Goal: Transaction & Acquisition: Subscribe to service/newsletter

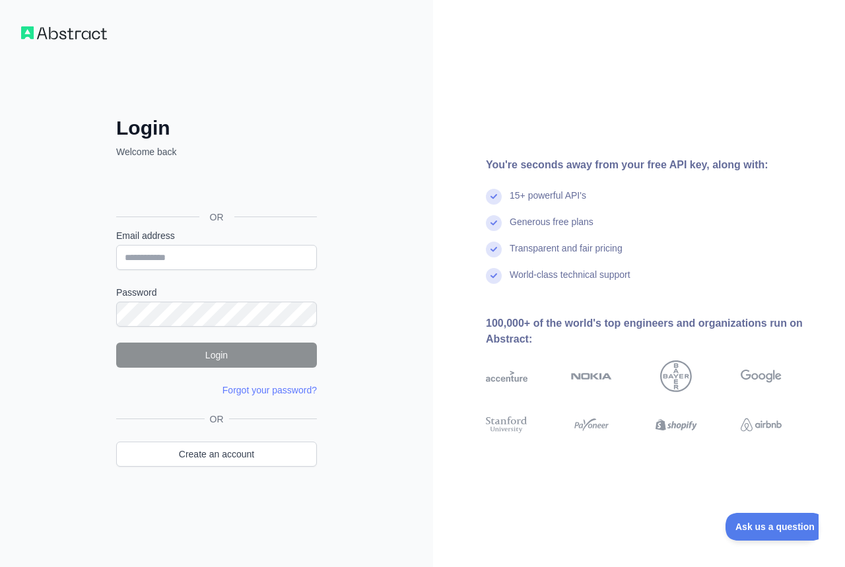
click at [635, 173] on div "You're seconds away from your free API key, along with: 15+ powerful API's Gene…" at bounding box center [639, 283] width 412 height 253
click at [656, 164] on div "You're seconds away from your free API key, along with:" at bounding box center [655, 165] width 338 height 16
click at [62, 31] on img at bounding box center [64, 32] width 86 height 13
click at [26, 29] on img at bounding box center [64, 32] width 86 height 13
click at [629, 160] on div "You're seconds away from your free API key, along with:" at bounding box center [655, 165] width 338 height 16
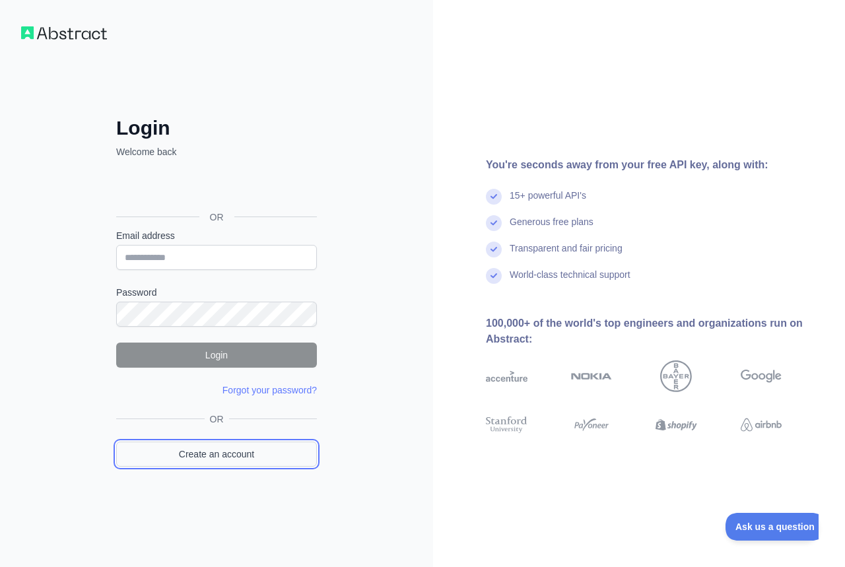
click at [273, 451] on link "Create an account" at bounding box center [216, 453] width 201 height 25
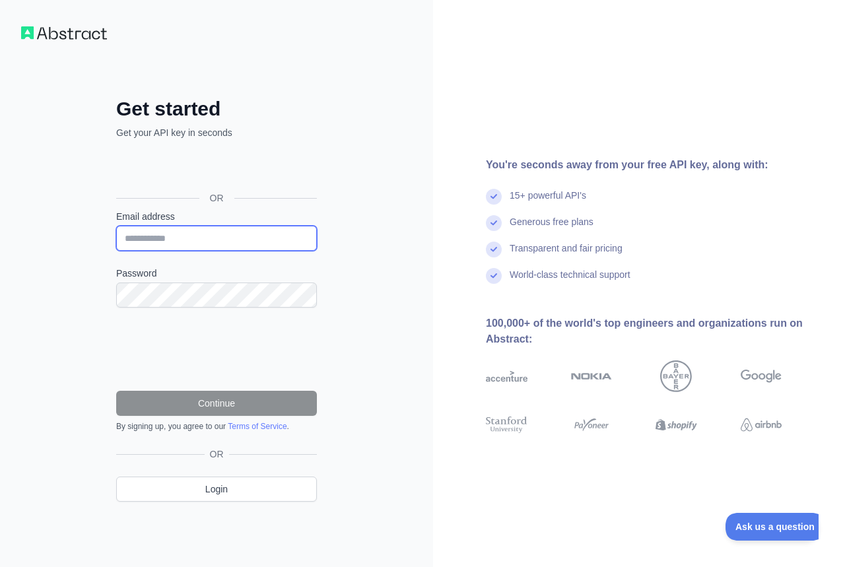
click at [256, 243] on input "Email address" at bounding box center [216, 238] width 201 height 25
type input "**********"
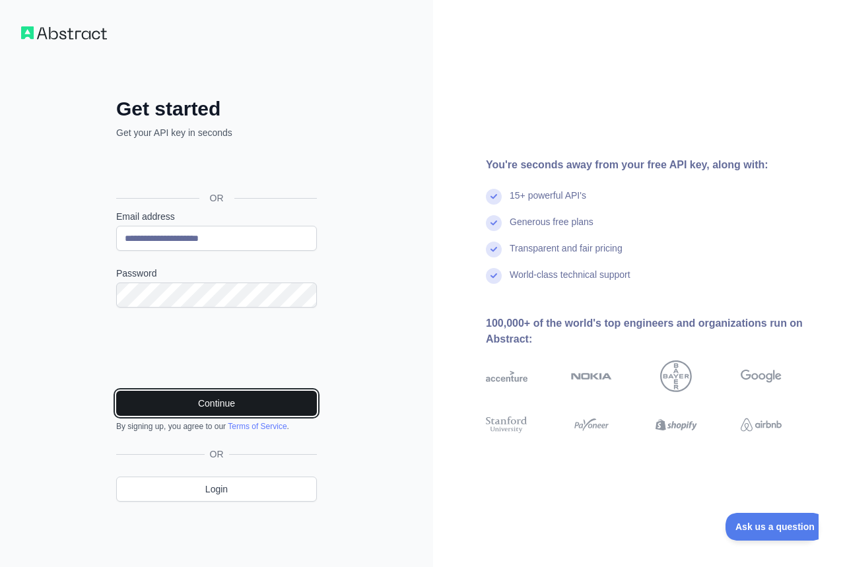
click at [241, 406] on button "Continue" at bounding box center [216, 403] width 201 height 25
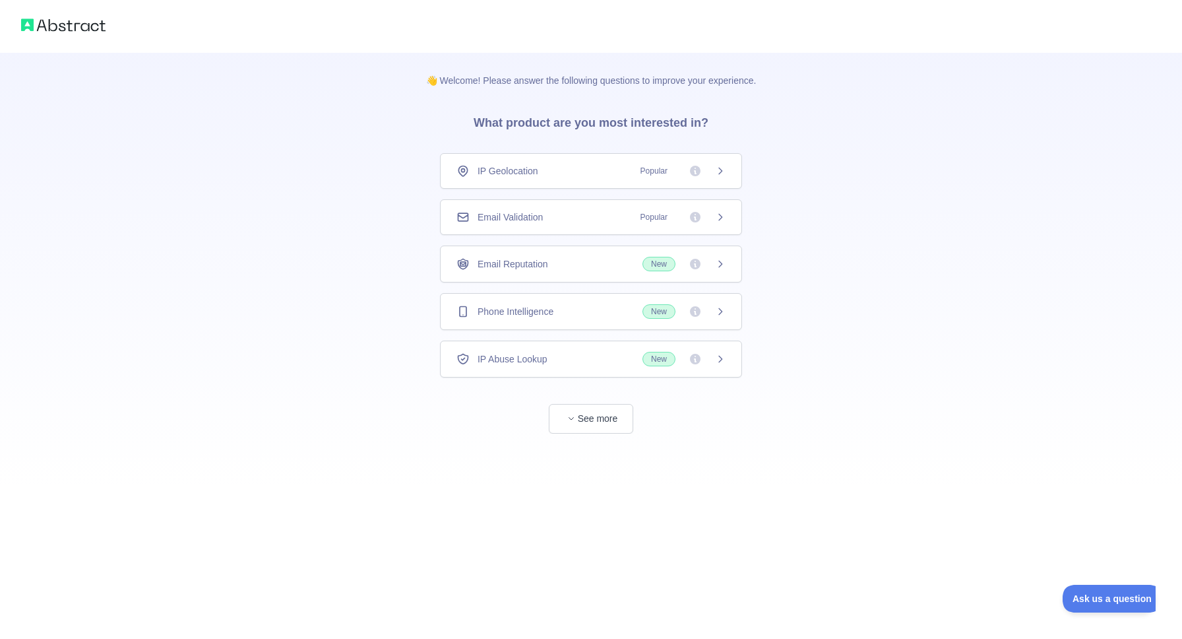
click at [807, 202] on div "👋 Welcome! Please answer the following questions to improve your experience. Wh…" at bounding box center [591, 243] width 1182 height 486
click at [515, 172] on span "IP Geolocation" at bounding box center [508, 170] width 61 height 13
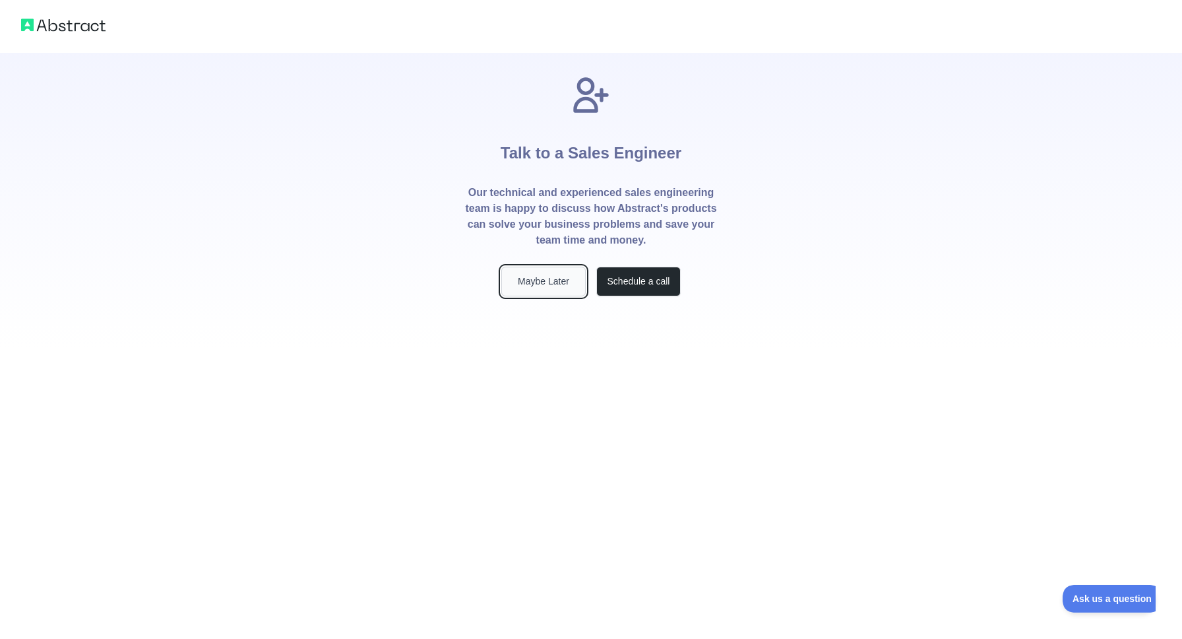
click at [516, 290] on button "Maybe Later" at bounding box center [543, 282] width 84 height 30
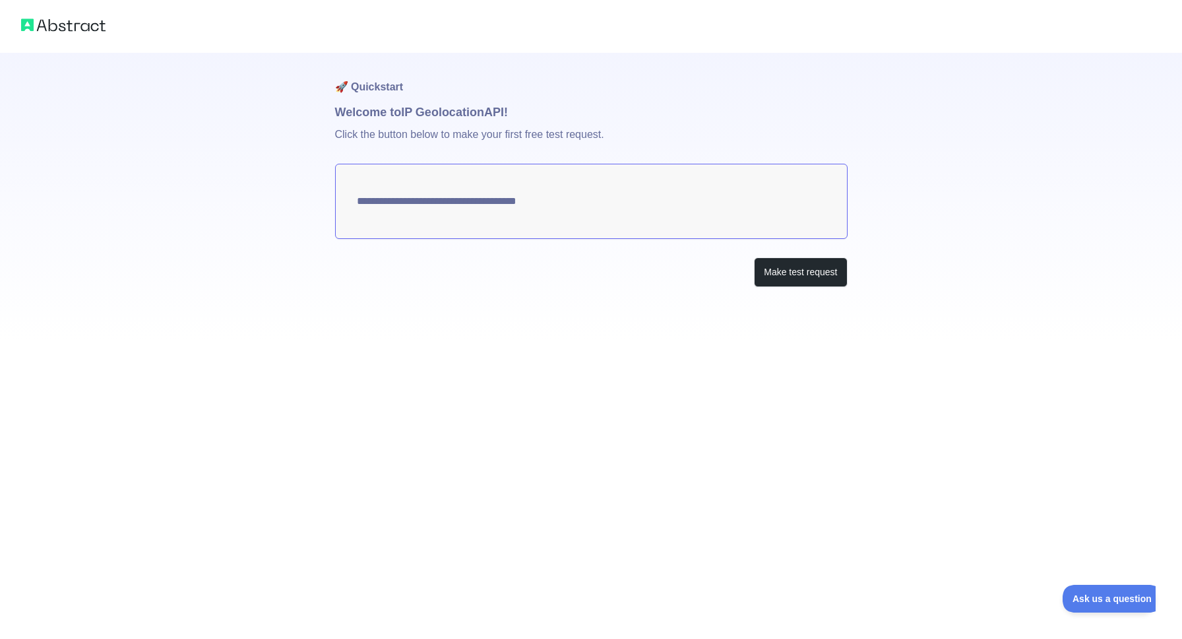
type textarea "**********"
click at [768, 261] on button "Make test request" at bounding box center [800, 272] width 93 height 30
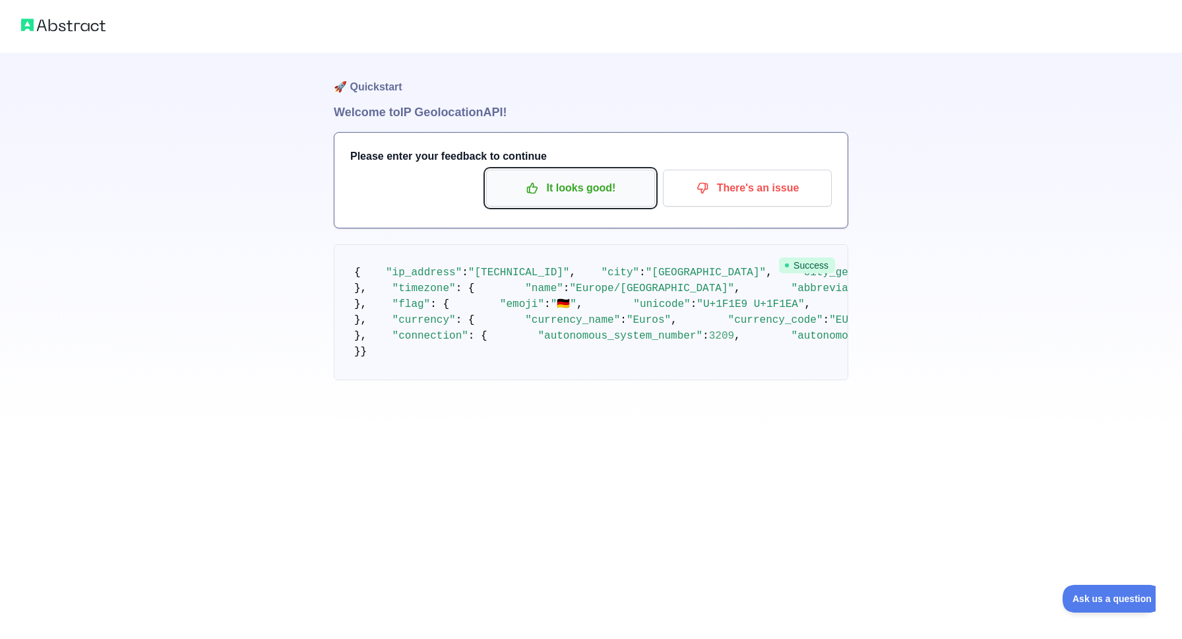
click at [580, 194] on p "It looks good!" at bounding box center [570, 188] width 149 height 22
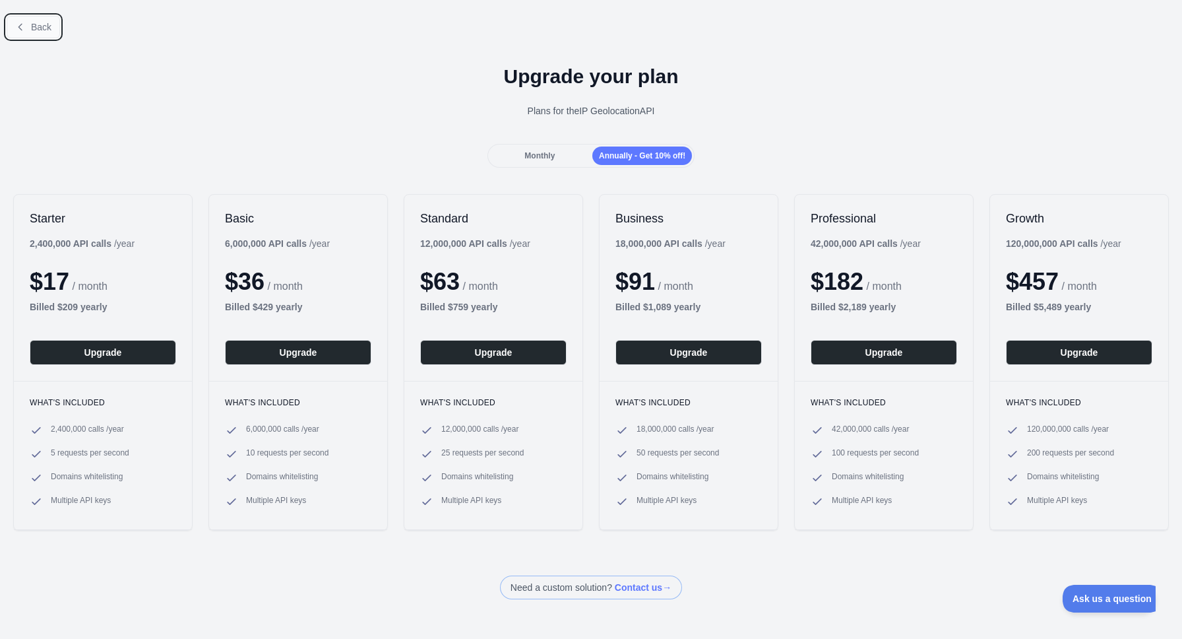
click at [27, 28] on button "Back" at bounding box center [33, 27] width 53 height 22
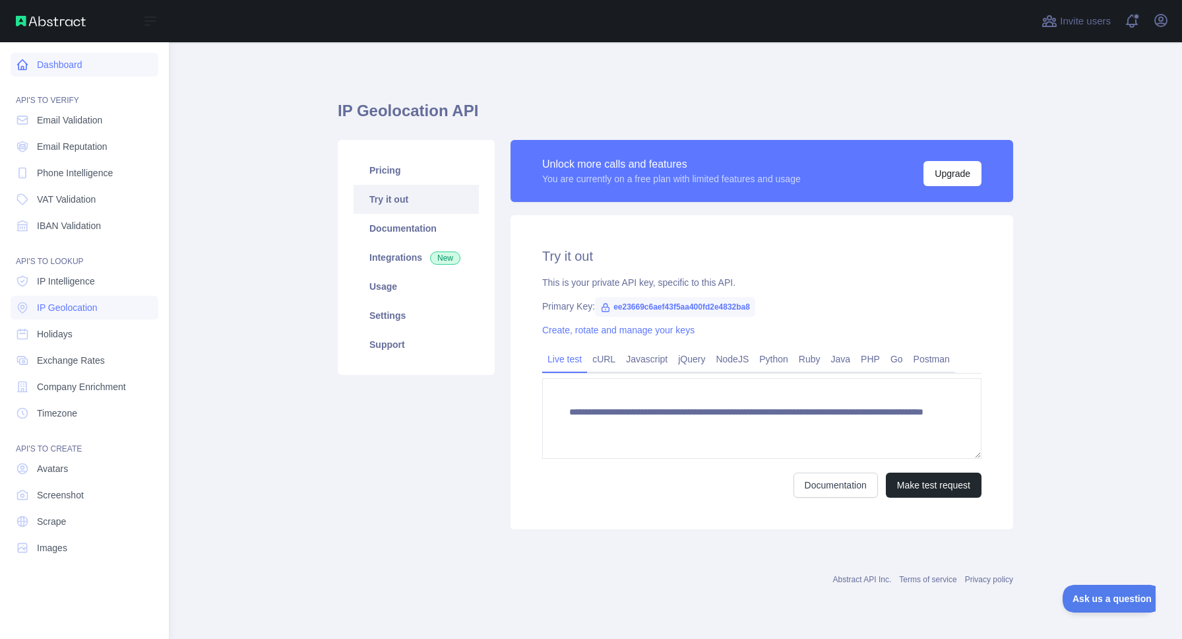
click at [79, 67] on link "Dashboard" at bounding box center [85, 65] width 148 height 24
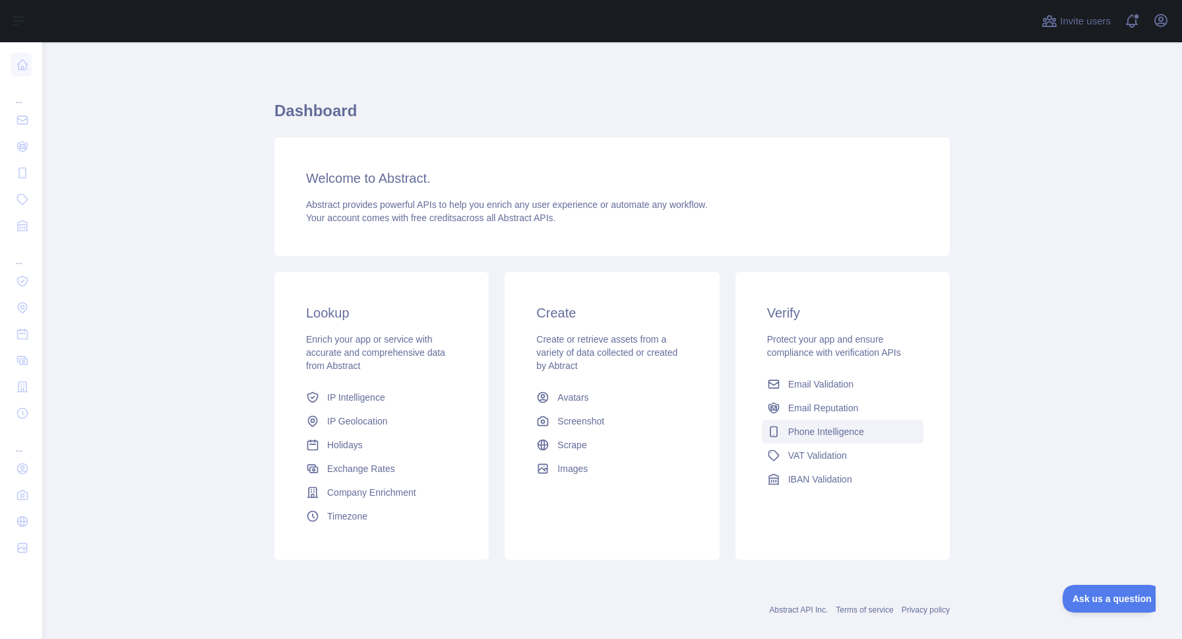
click at [839, 425] on span "Phone Intelligence" at bounding box center [826, 431] width 76 height 13
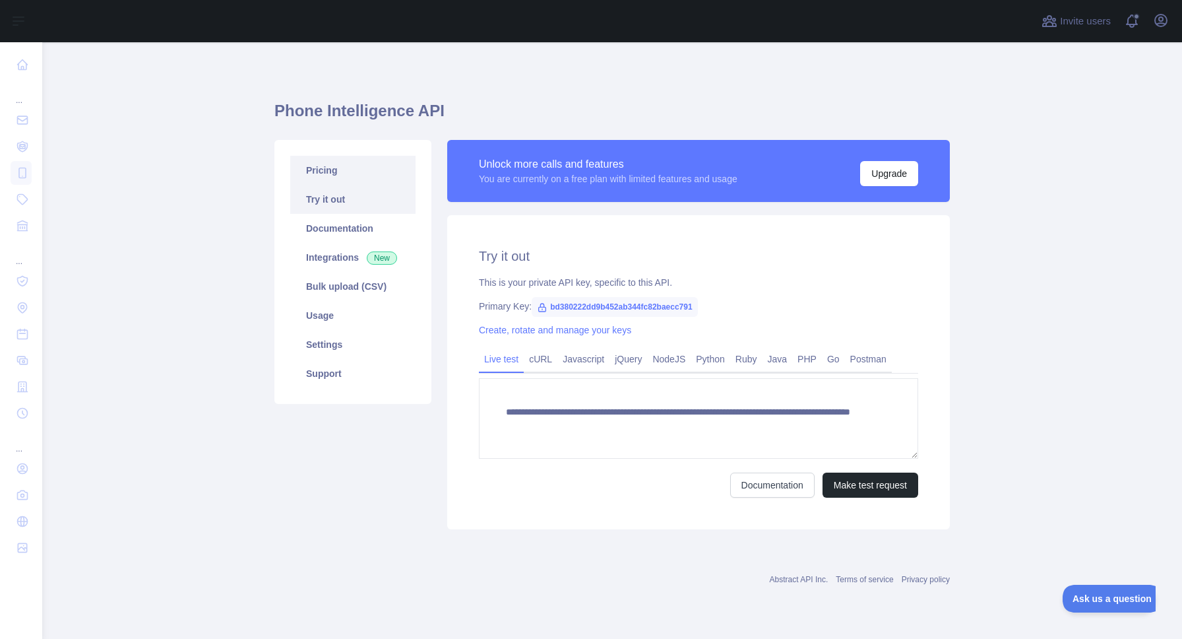
click at [319, 182] on link "Pricing" at bounding box center [352, 170] width 125 height 29
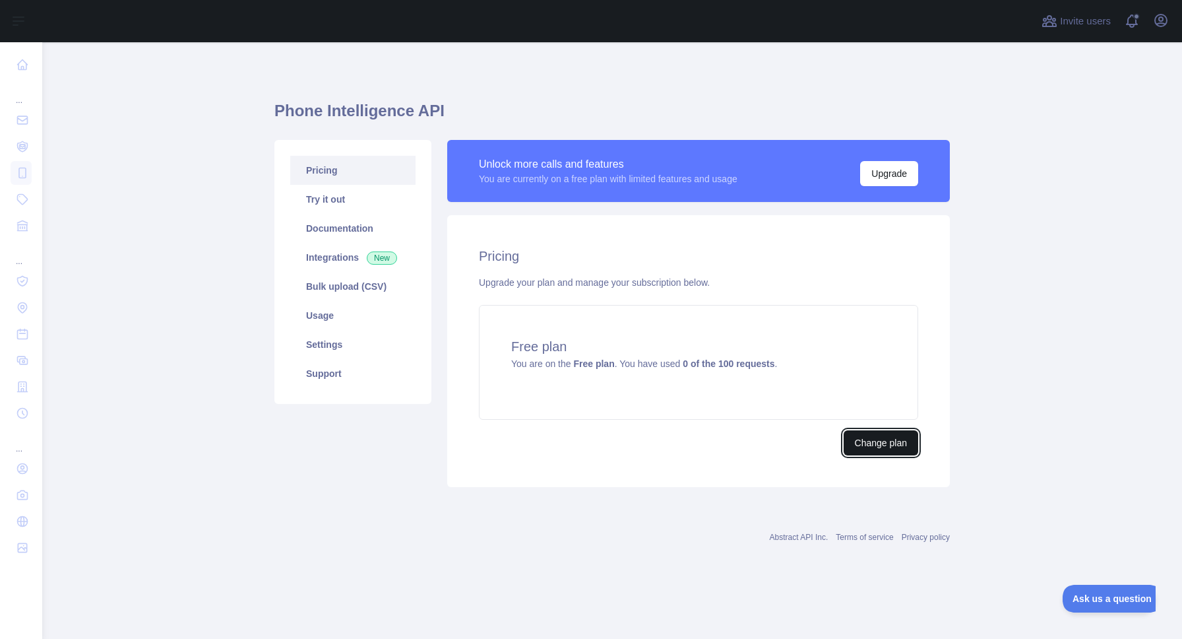
click at [850, 439] on button "Change plan" at bounding box center [881, 442] width 75 height 25
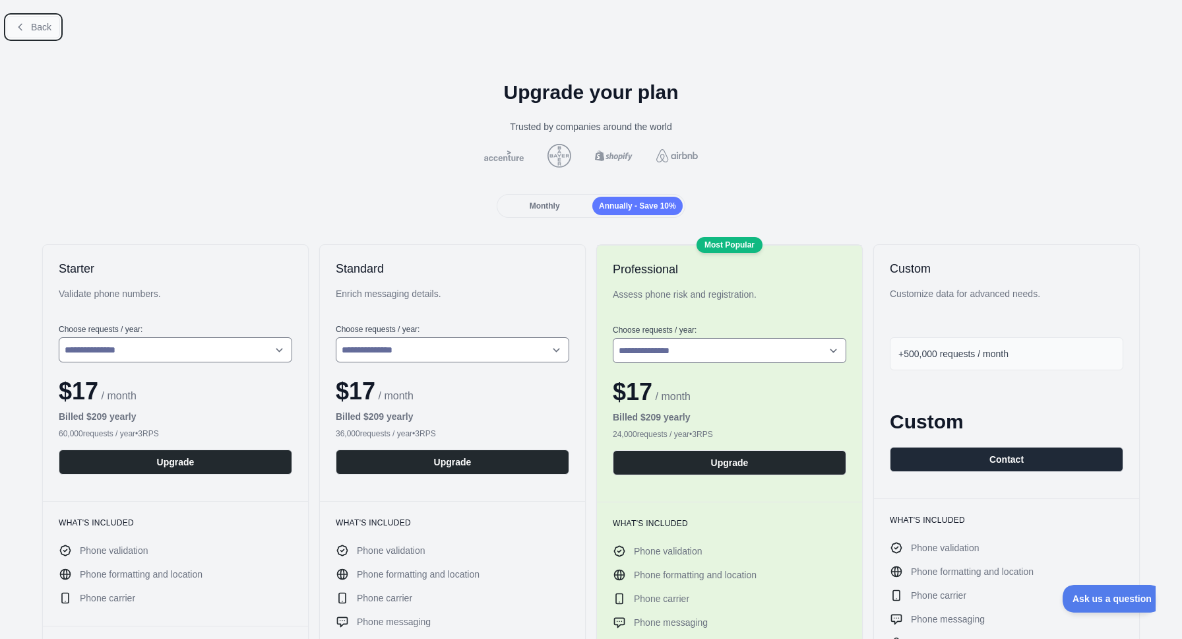
click at [26, 19] on button "Back" at bounding box center [33, 27] width 53 height 22
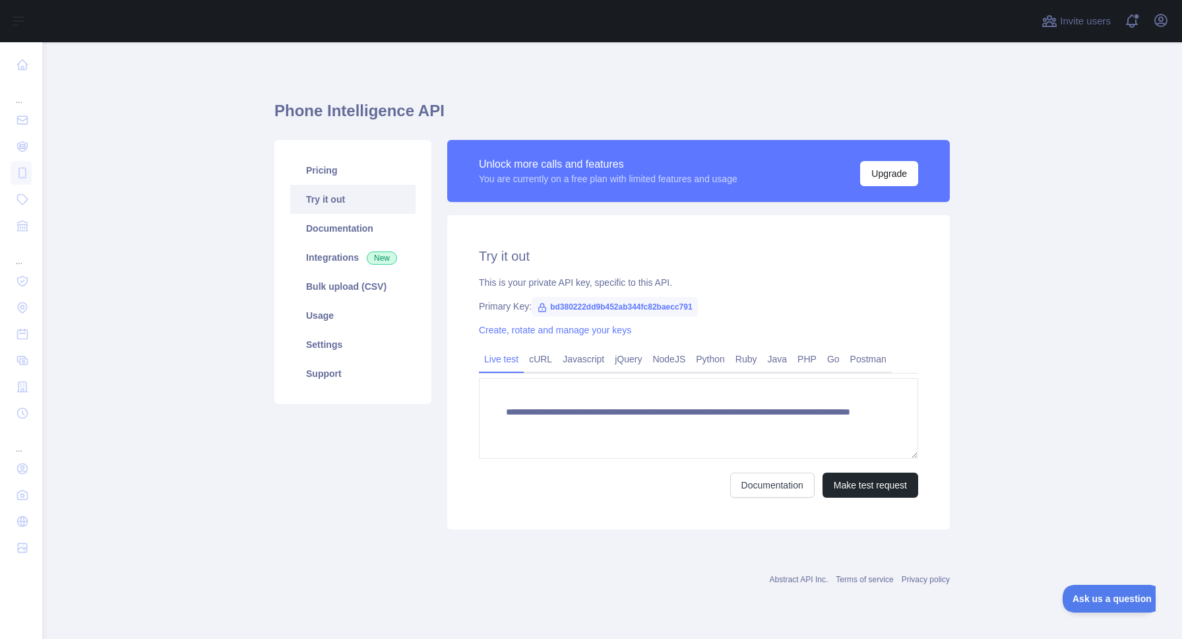
click at [26, 19] on button "Open sidebar" at bounding box center [18, 21] width 37 height 16
click at [13, 20] on icon at bounding box center [19, 21] width 16 height 16
click at [342, 177] on link "Pricing" at bounding box center [352, 170] width 125 height 29
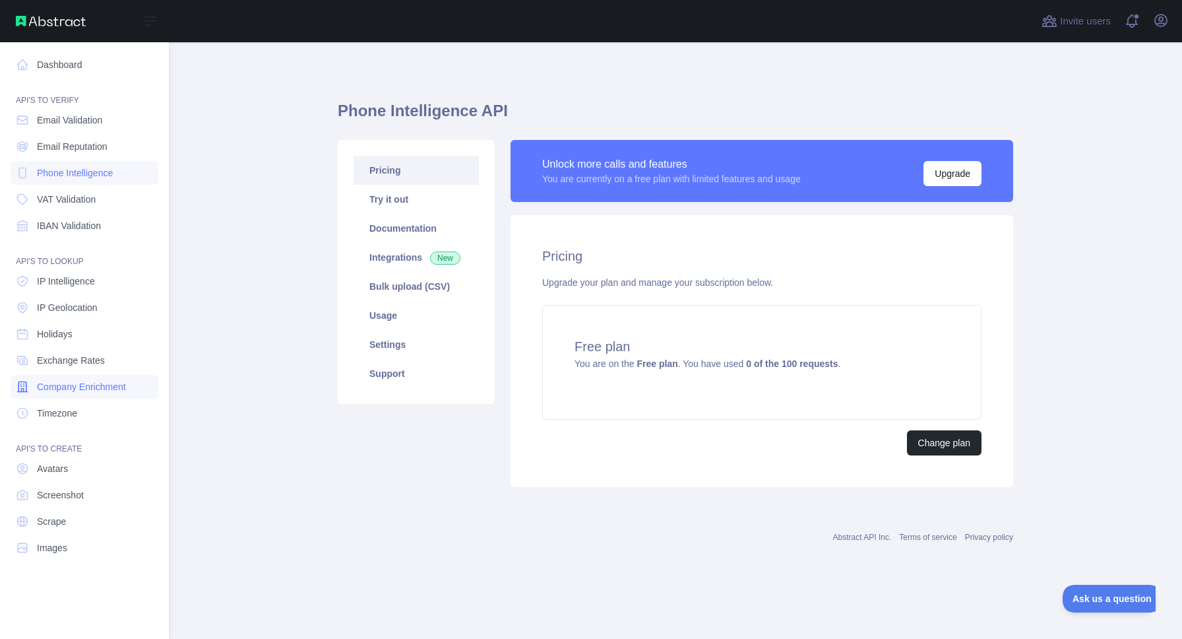
click at [81, 387] on span "Company Enrichment" at bounding box center [81, 386] width 89 height 13
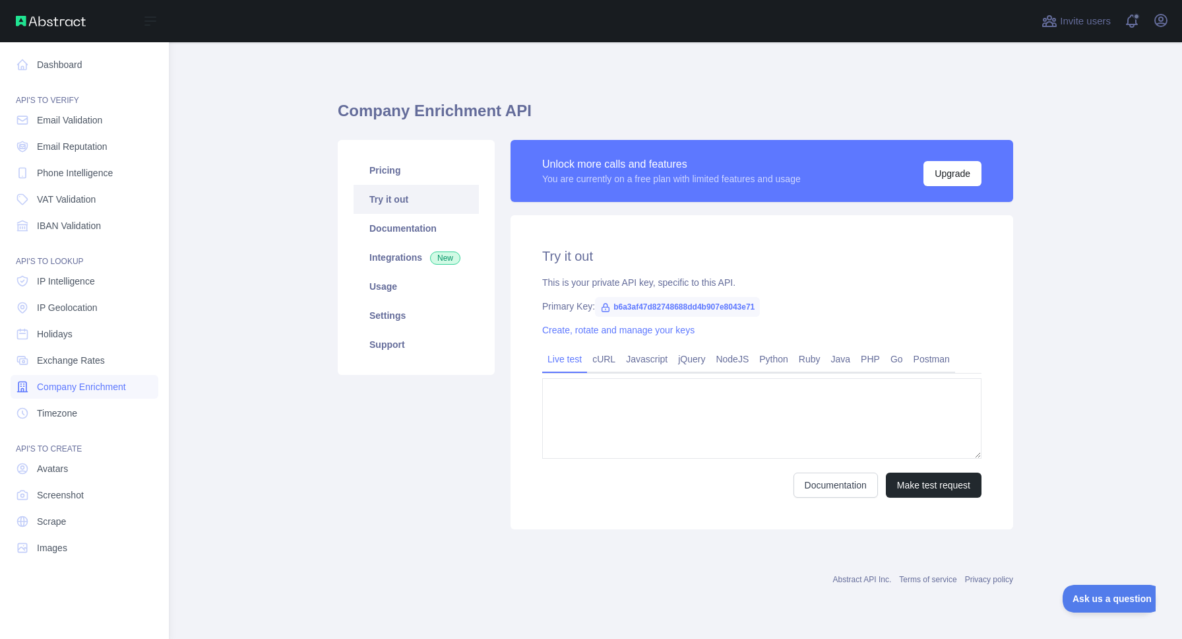
type textarea "**********"
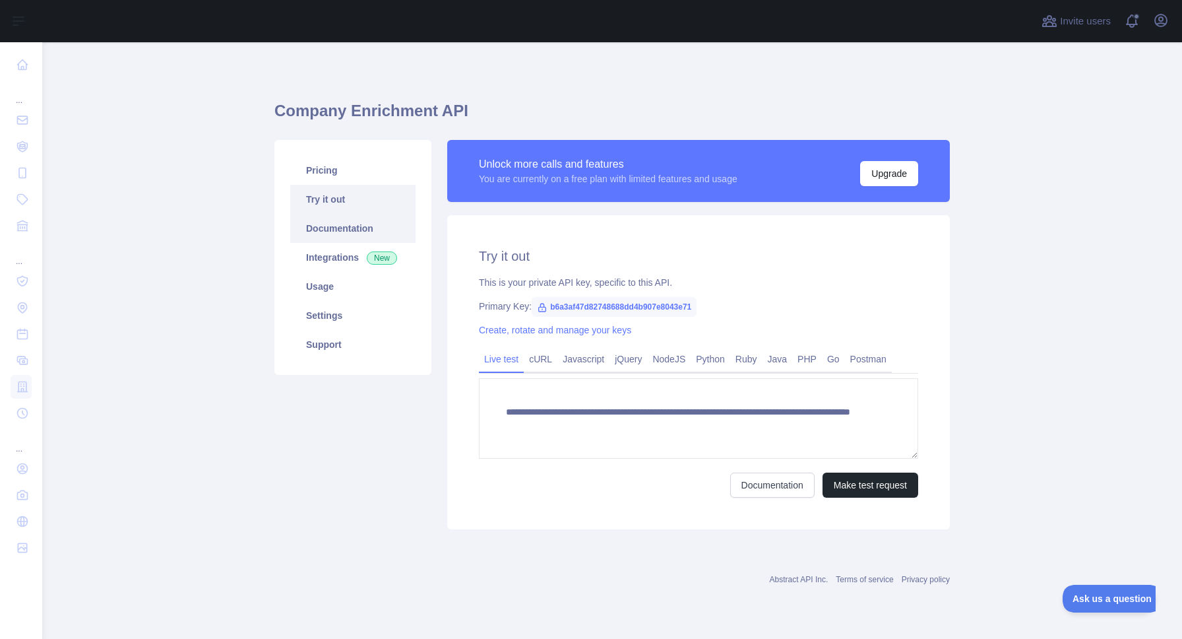
click at [341, 223] on link "Documentation" at bounding box center [352, 228] width 125 height 29
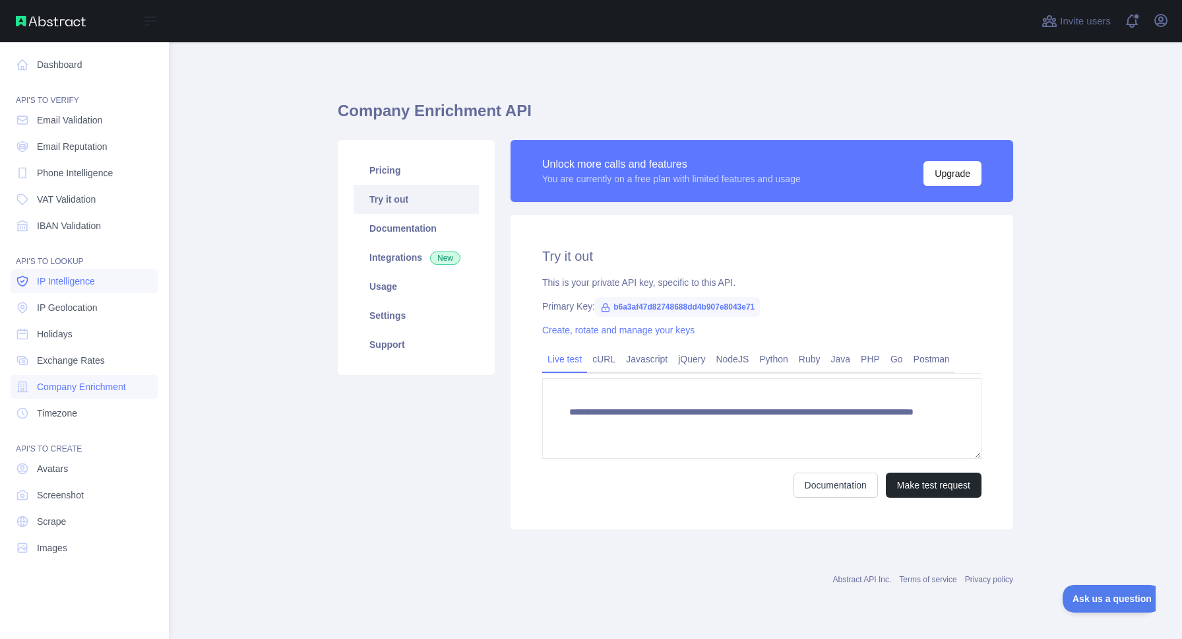
click at [48, 280] on span "IP Intelligence" at bounding box center [66, 280] width 58 height 13
click at [55, 303] on span "IP Geolocation" at bounding box center [67, 307] width 61 height 13
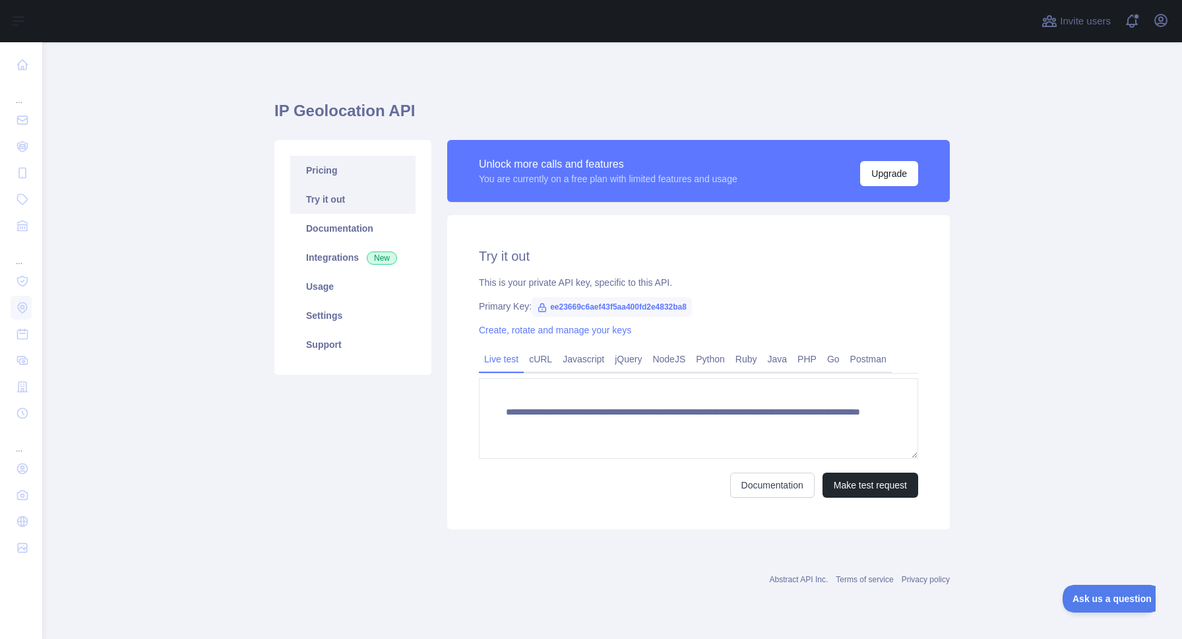
click at [362, 169] on link "Pricing" at bounding box center [352, 170] width 125 height 29
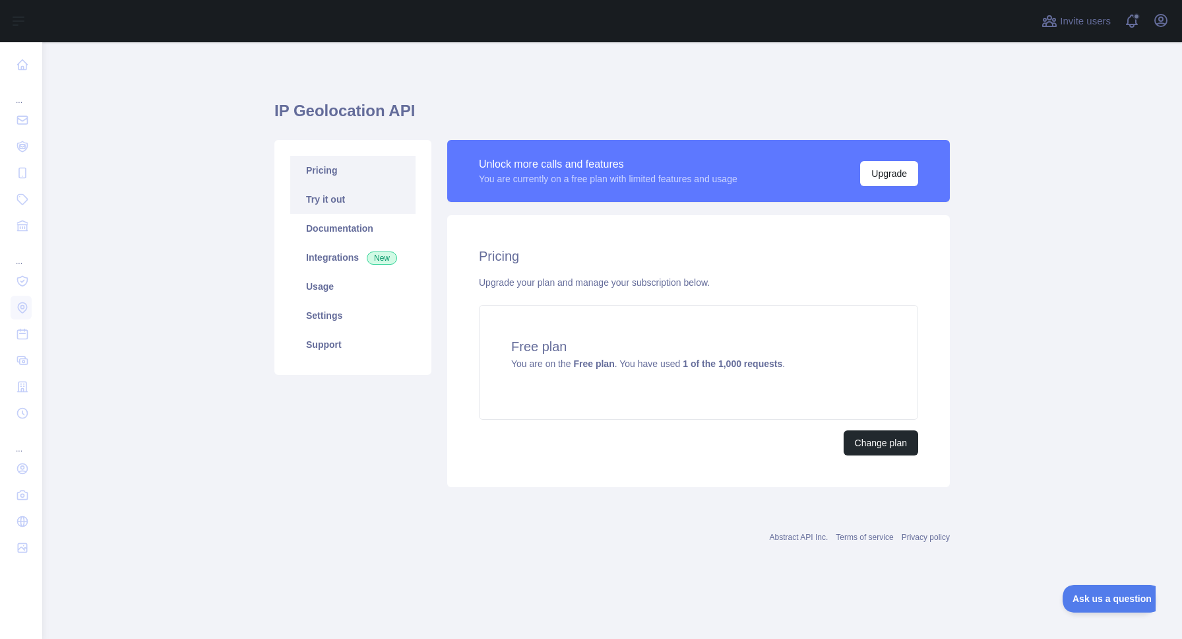
click at [367, 199] on link "Try it out" at bounding box center [352, 199] width 125 height 29
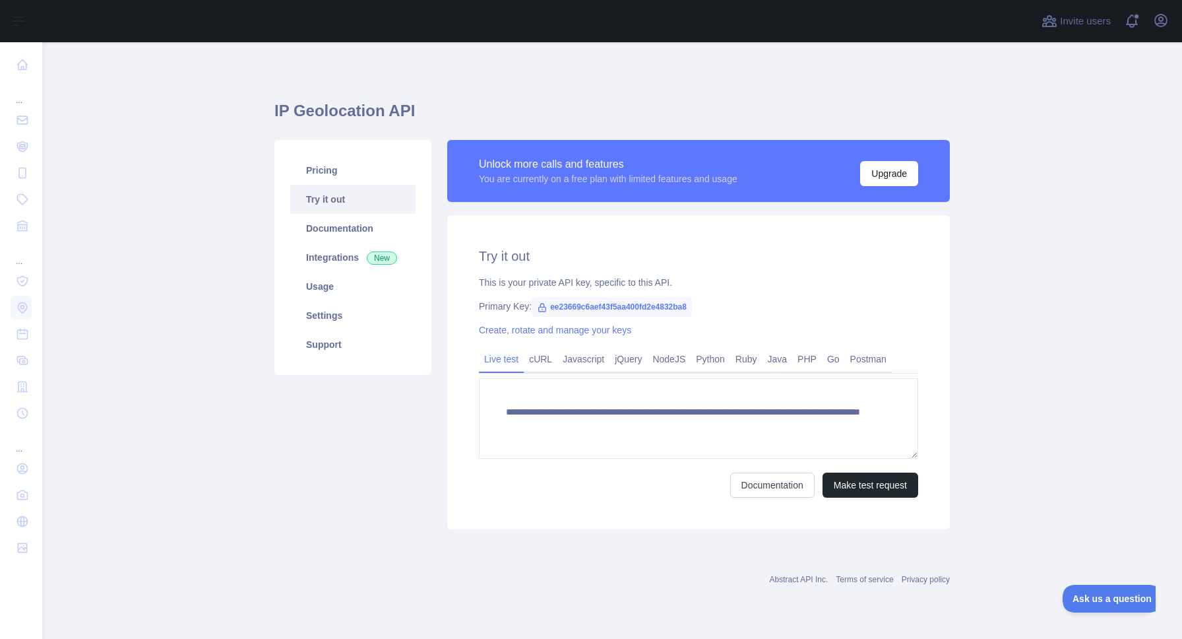
click at [545, 308] on icon at bounding box center [542, 308] width 7 height 8
click at [553, 308] on span "ee23669c6aef43f5aa400fd2e4832ba8" at bounding box center [612, 307] width 160 height 20
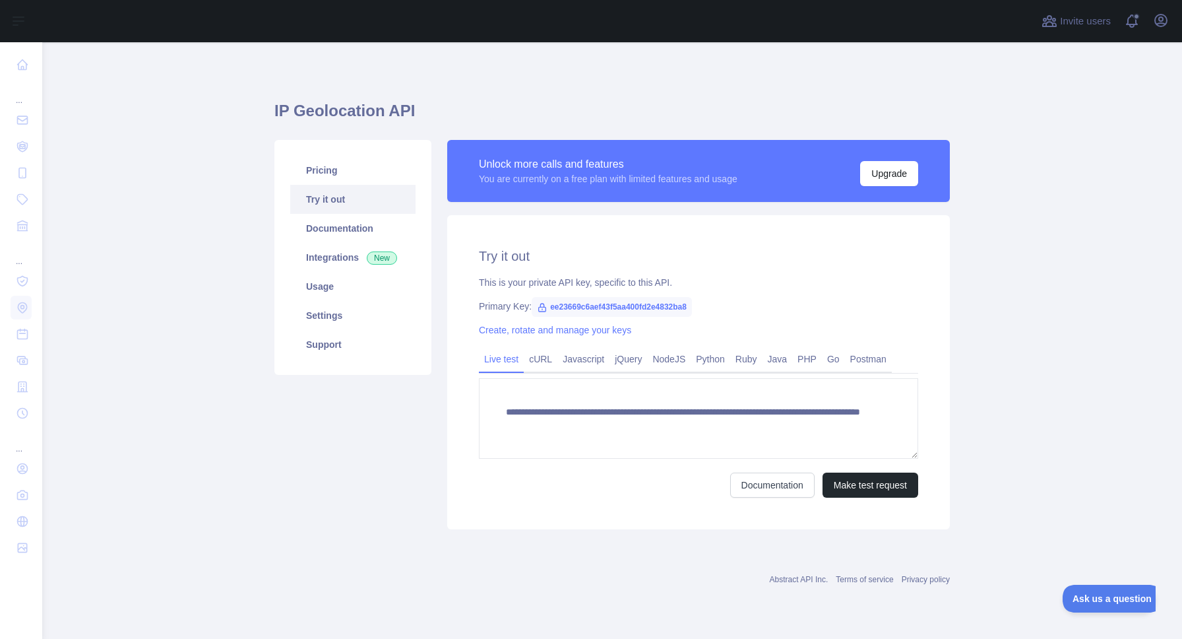
click at [575, 308] on span "ee23669c6aef43f5aa400fd2e4832ba8" at bounding box center [612, 307] width 160 height 20
copy span "ee23669c6aef43f5aa400fd2e4832ba8"
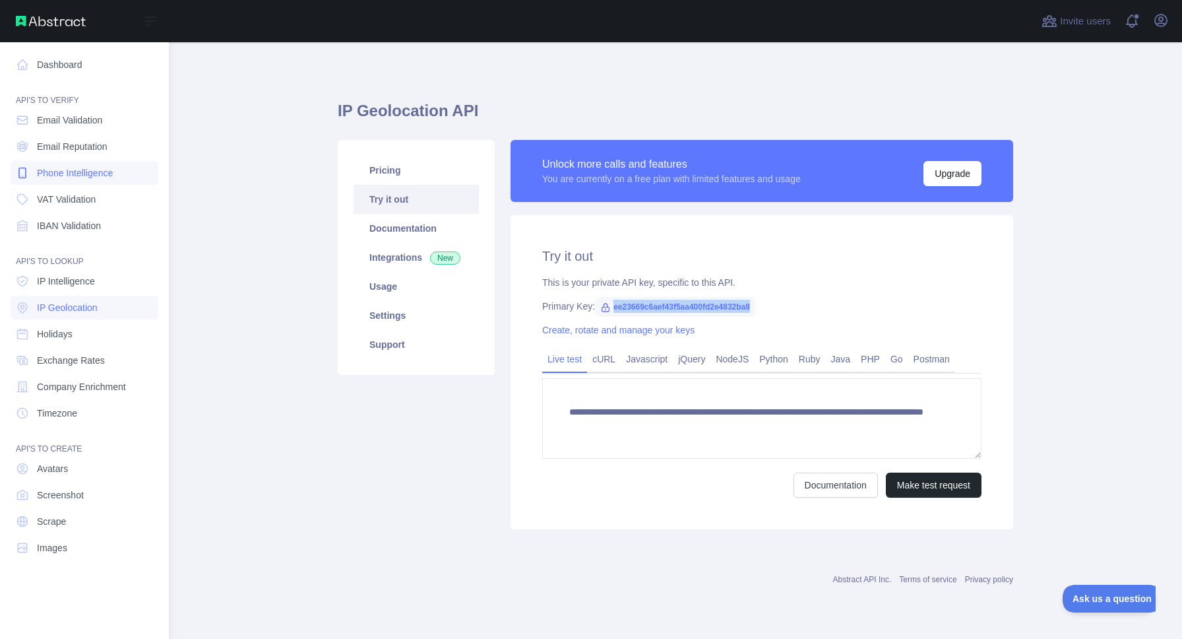
click at [56, 177] on span "Phone Intelligence" at bounding box center [75, 172] width 76 height 13
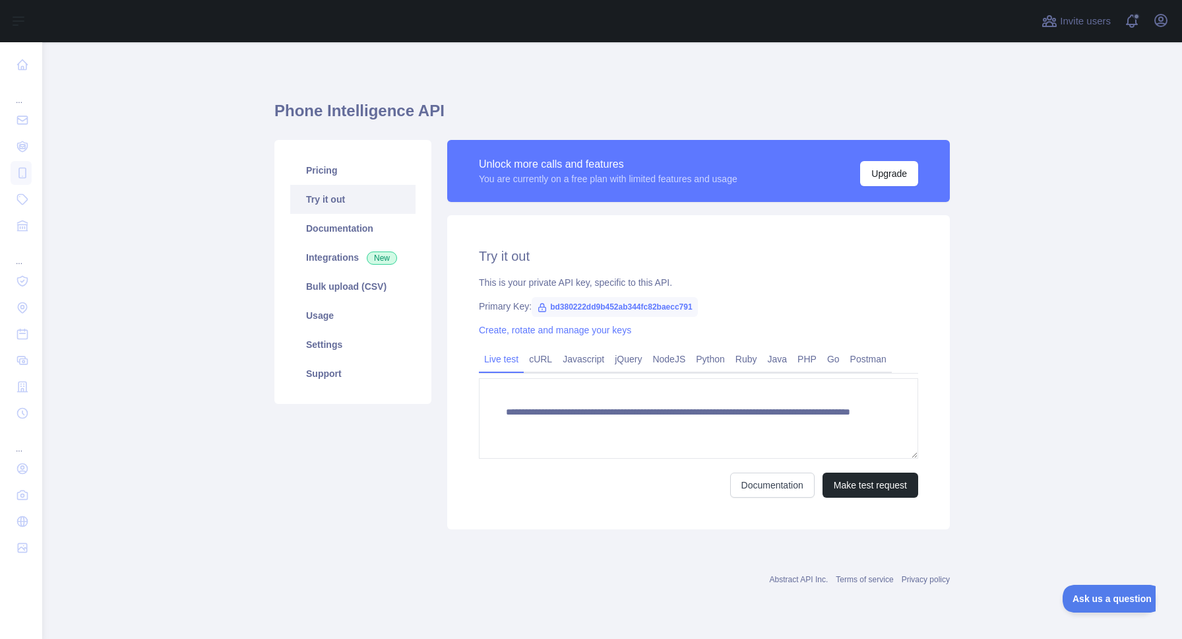
click at [581, 304] on span "bd380222dd9b452ab344fc82baecc791" at bounding box center [615, 307] width 166 height 20
click at [350, 174] on link "Pricing" at bounding box center [352, 170] width 125 height 29
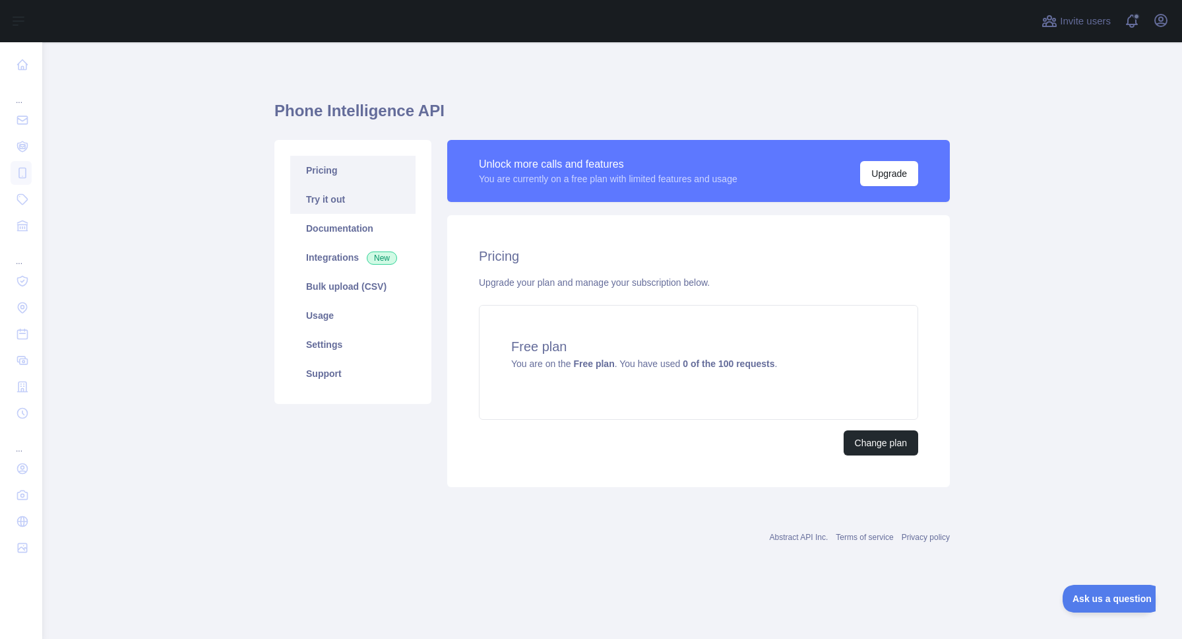
click at [352, 201] on link "Try it out" at bounding box center [352, 199] width 125 height 29
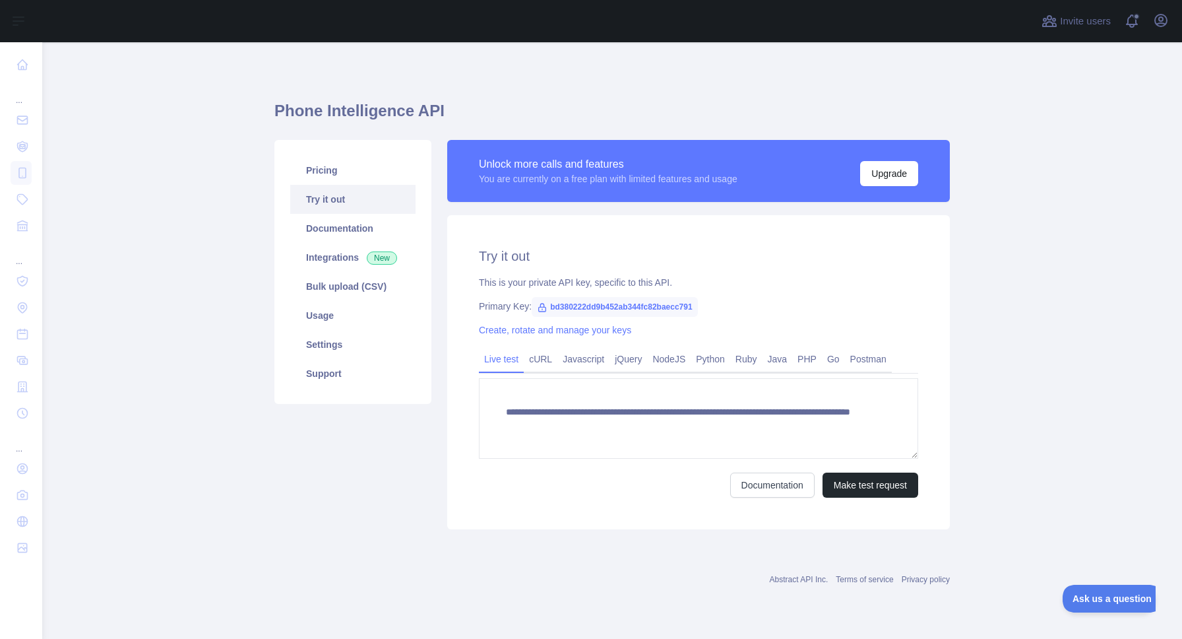
click at [581, 311] on span "bd380222dd9b452ab344fc82baecc791" at bounding box center [615, 307] width 166 height 20
copy span "bd380222dd9b452ab344fc82baecc791"
click at [339, 175] on link "Pricing" at bounding box center [352, 170] width 125 height 29
